Goal: Task Accomplishment & Management: Use online tool/utility

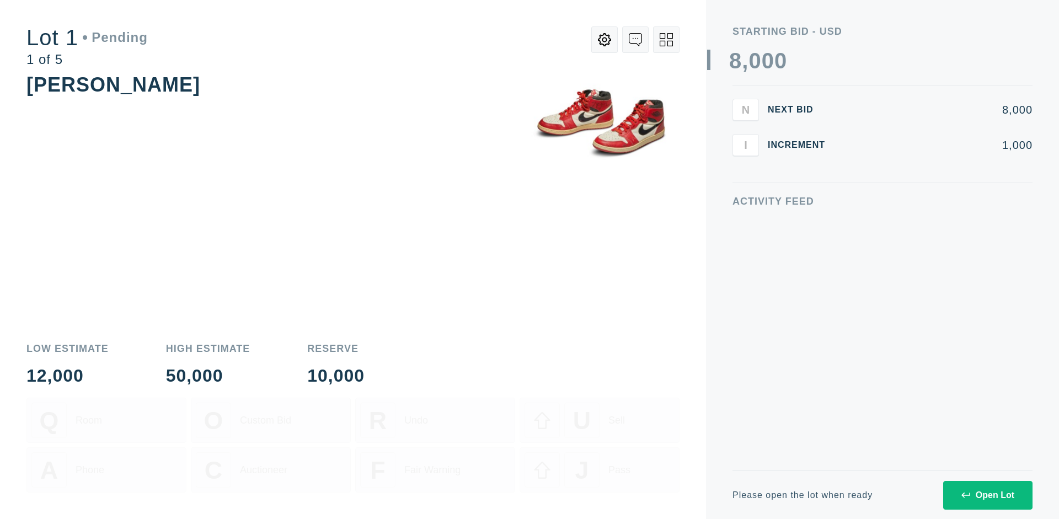
click at [987, 495] on div "Open Lot" at bounding box center [988, 495] width 53 height 10
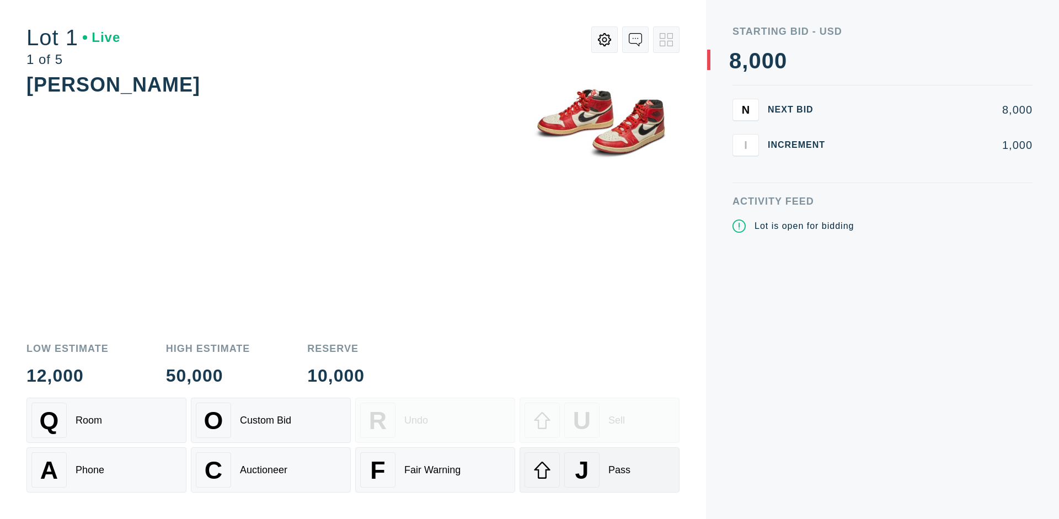
click at [600, 470] on div "J Pass" at bounding box center [600, 469] width 150 height 35
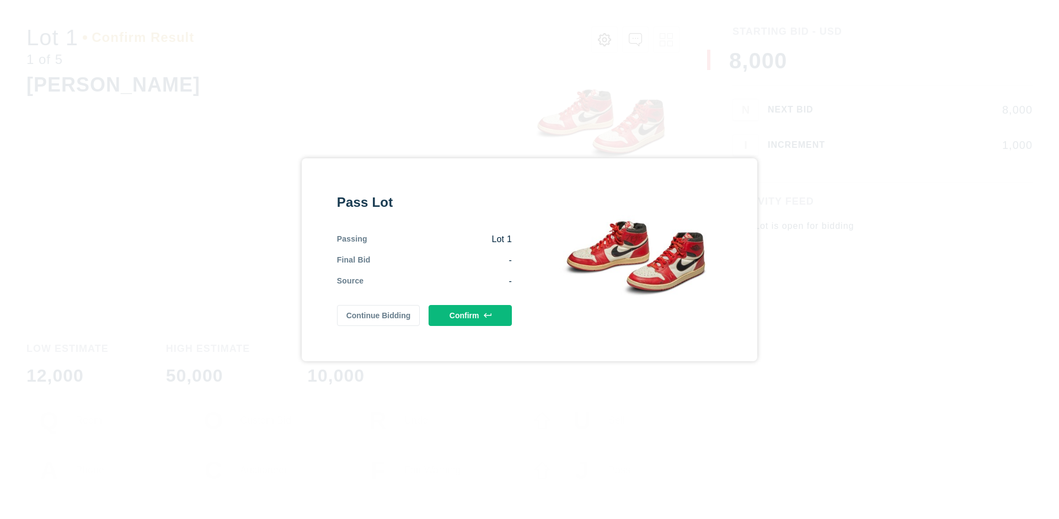
click at [471, 315] on button "Confirm" at bounding box center [470, 315] width 83 height 21
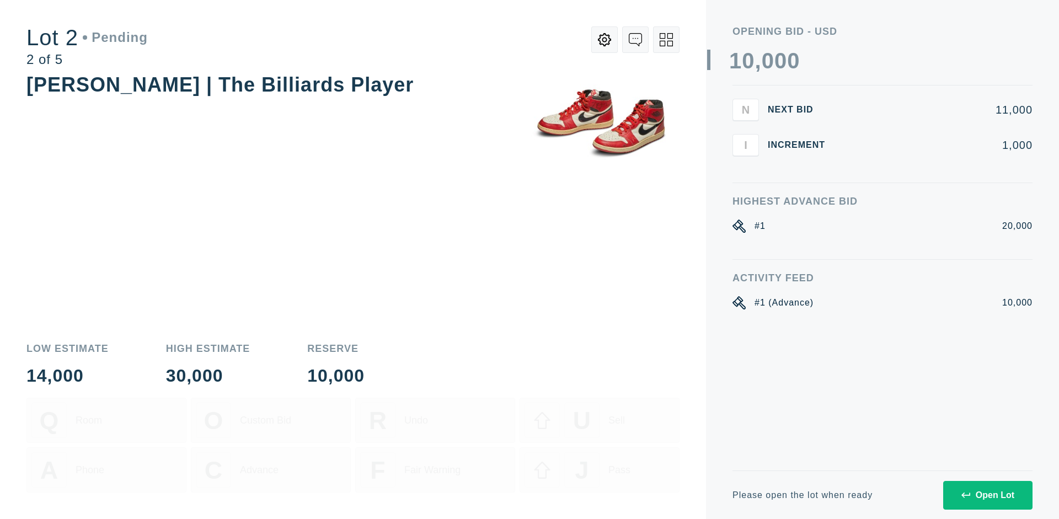
click at [987, 495] on div "Open Lot" at bounding box center [988, 495] width 53 height 10
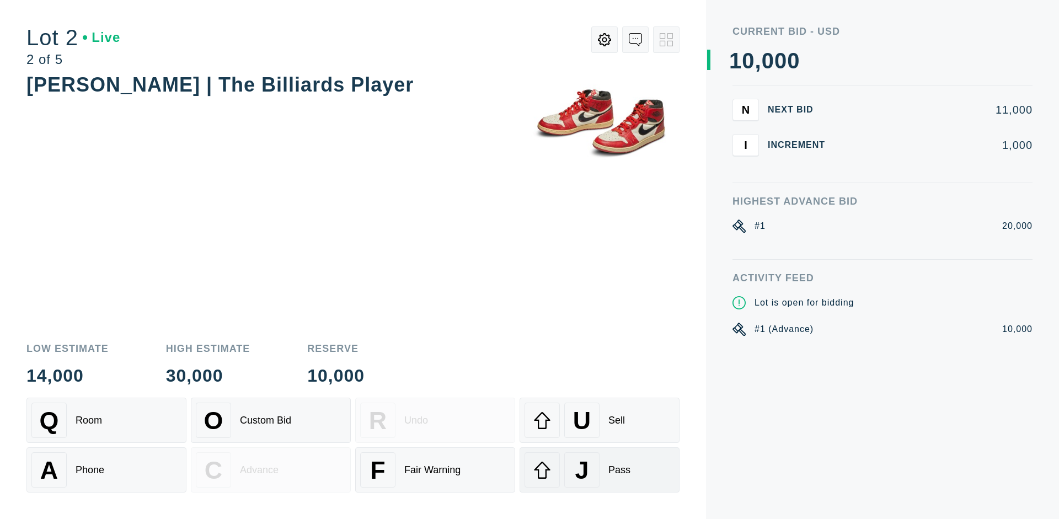
click at [600, 470] on div "J Pass" at bounding box center [600, 469] width 150 height 35
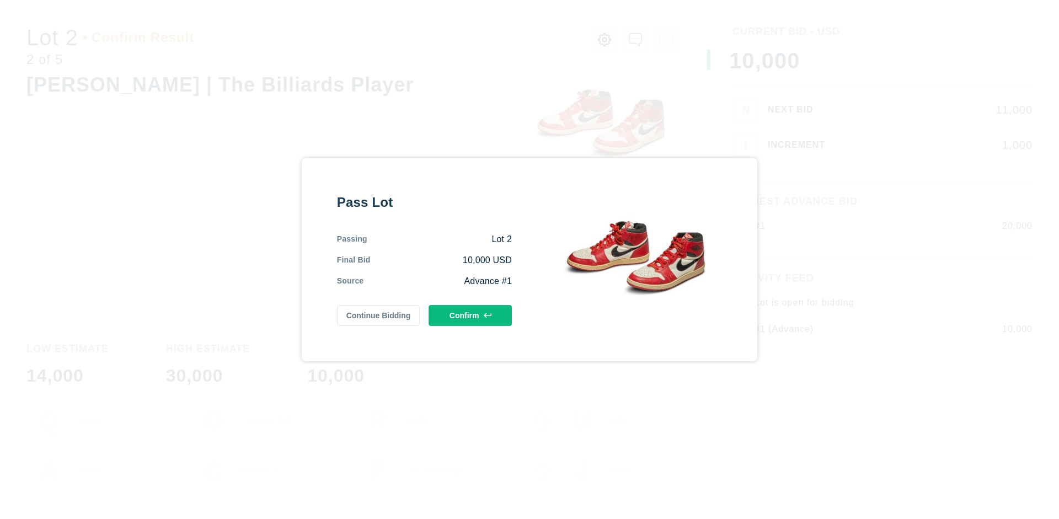
click at [471, 315] on button "Confirm" at bounding box center [470, 315] width 83 height 21
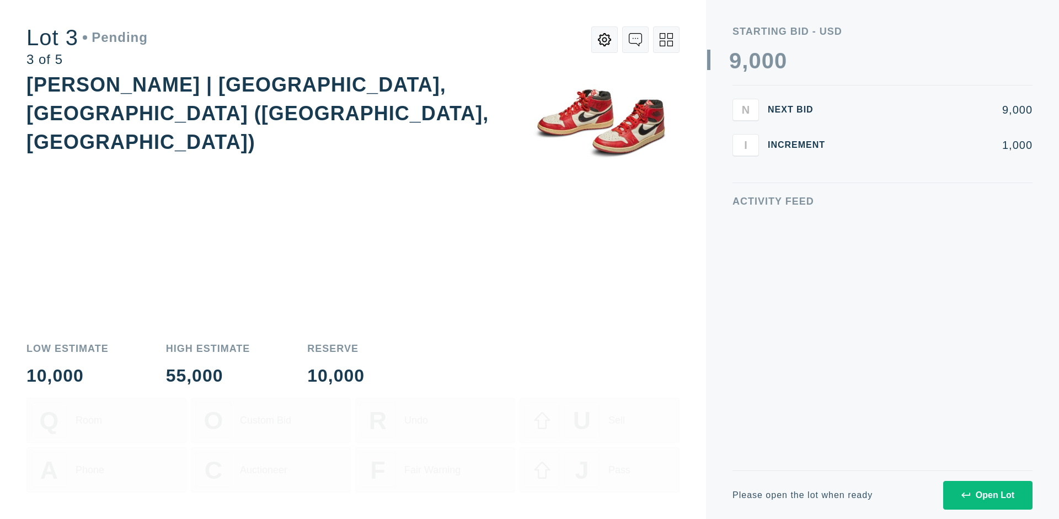
click at [987, 495] on div "Open Lot" at bounding box center [988, 495] width 53 height 10
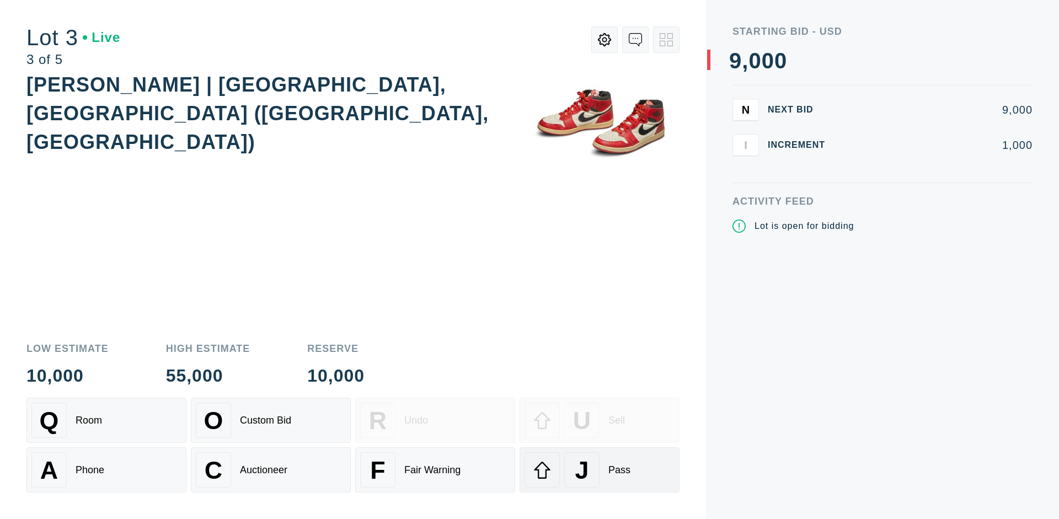
click at [600, 470] on div "J Pass" at bounding box center [600, 469] width 150 height 35
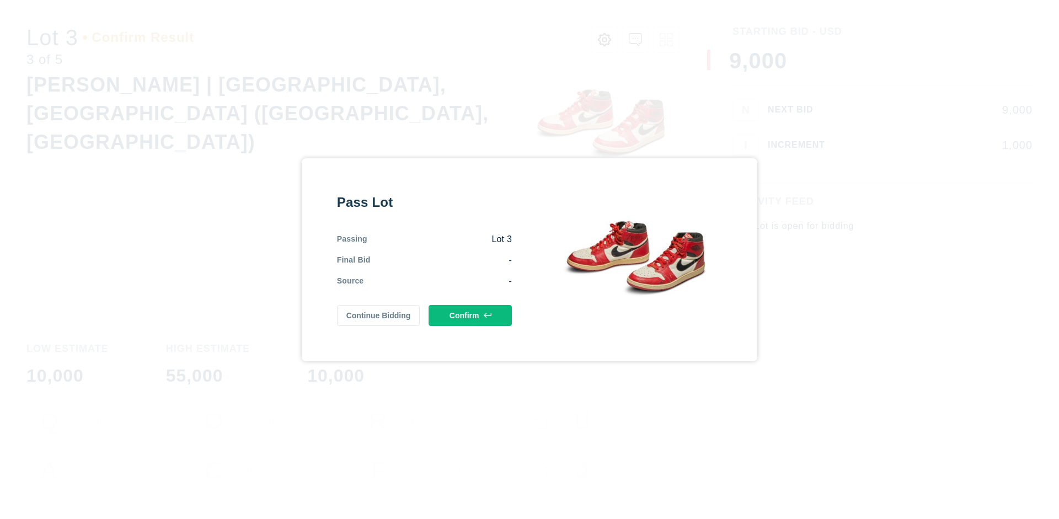
click at [471, 315] on button "Confirm" at bounding box center [470, 315] width 83 height 21
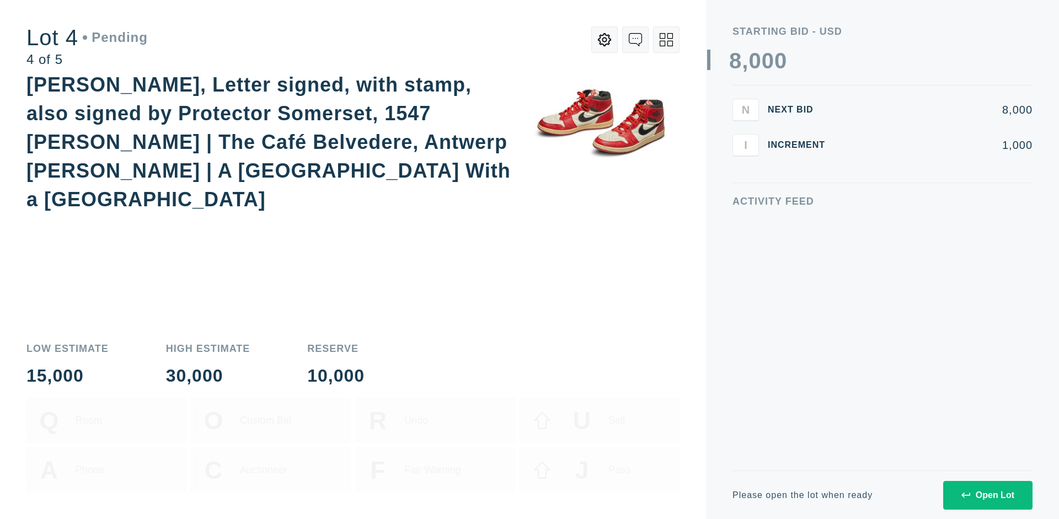
click at [666, 40] on icon at bounding box center [666, 39] width 13 height 13
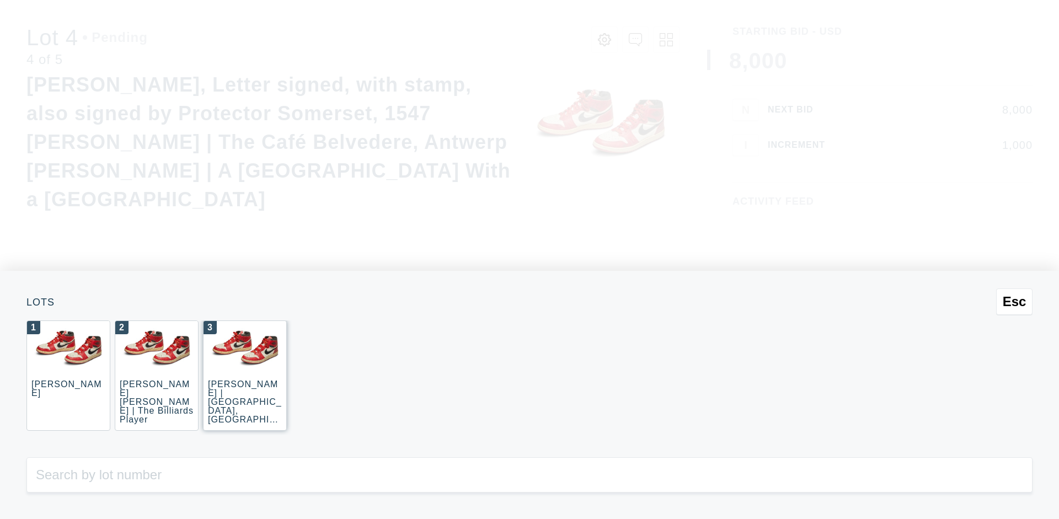
click at [245, 376] on div "3 JOAQUÍN SOROLLA | La Caleta, Málaga (La Caleta Beach, Málaga)" at bounding box center [245, 376] width 84 height 110
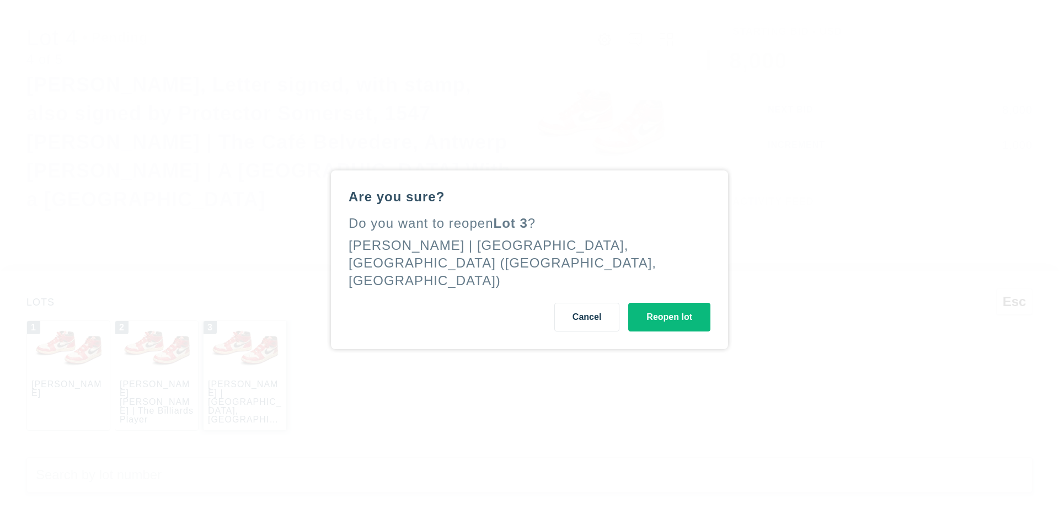
click at [669, 308] on button "Reopen lot" at bounding box center [669, 317] width 82 height 29
